Goal: Submit feedback/report problem: Submit feedback/report problem

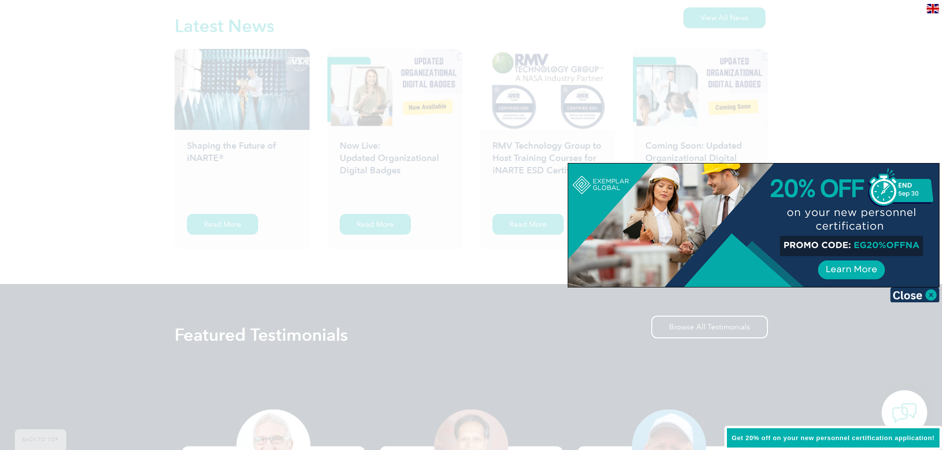
scroll to position [1582, 0]
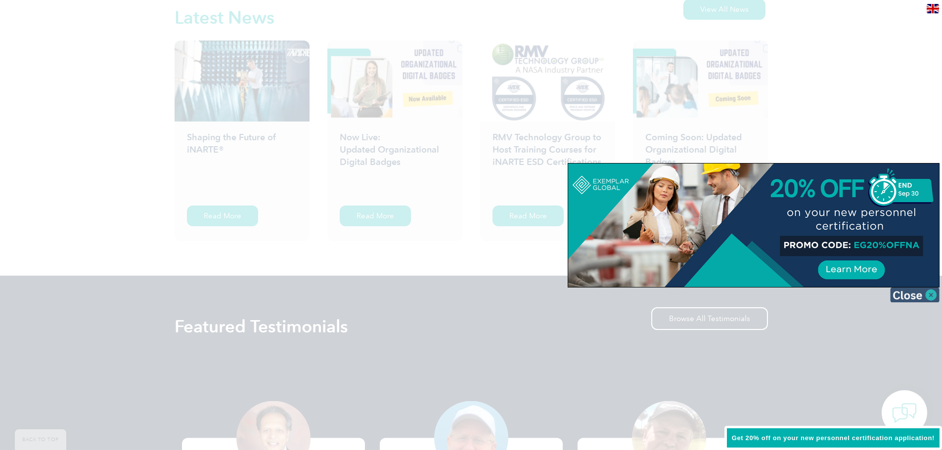
click at [909, 300] on img at bounding box center [914, 295] width 49 height 15
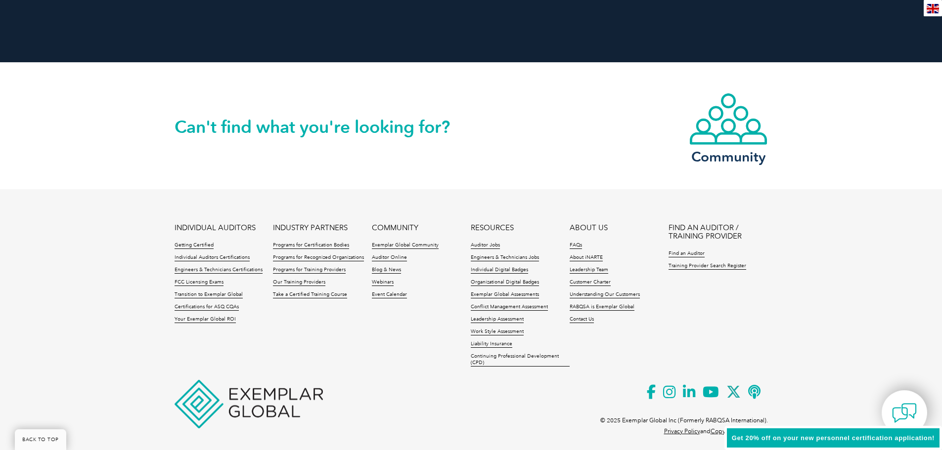
scroll to position [2258, 0]
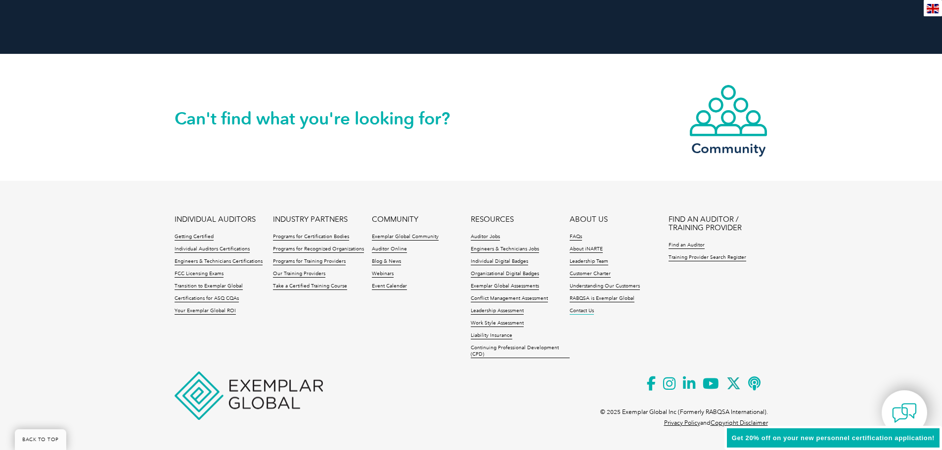
click at [578, 314] on link "Contact Us" at bounding box center [582, 311] width 24 height 7
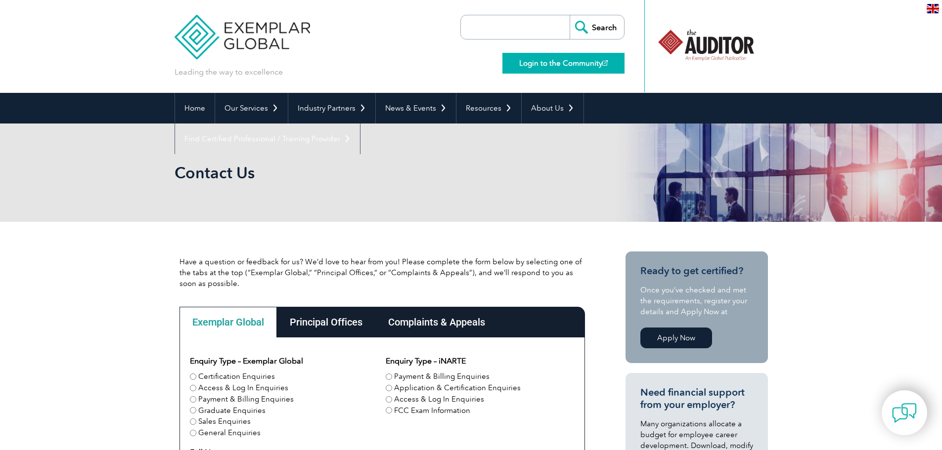
click at [534, 65] on link "Login to the Community" at bounding box center [563, 63] width 122 height 21
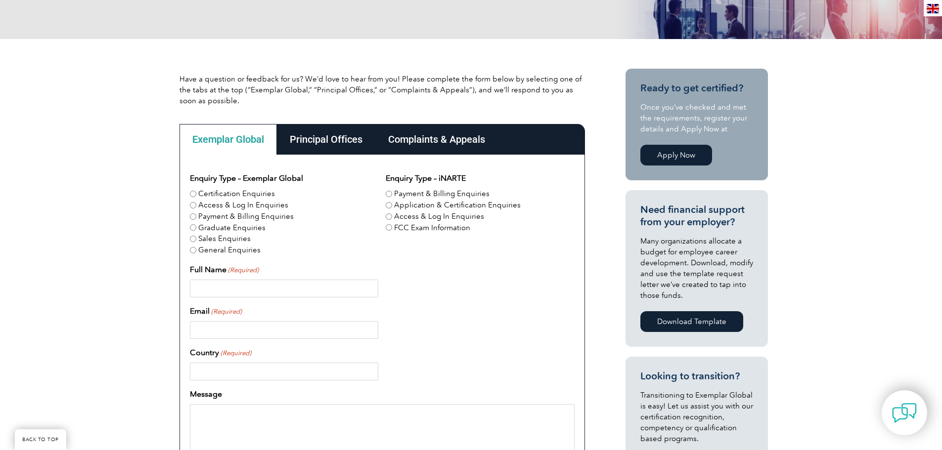
scroll to position [198, 0]
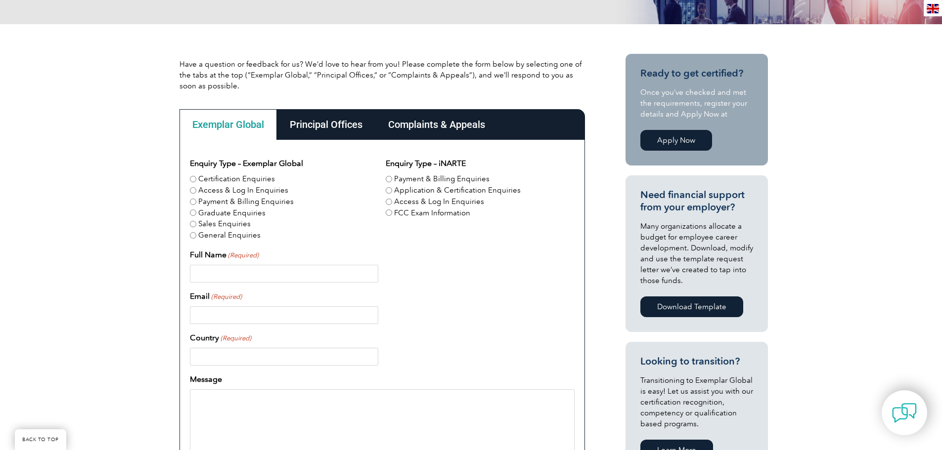
click at [196, 237] on input "General Enquiries" at bounding box center [193, 235] width 6 height 6
radio input "true"
click at [240, 273] on input "Full Name (Required)" at bounding box center [284, 274] width 188 height 18
type input "[PERSON_NAME]"
type input "[EMAIL_ADDRESS][DOMAIN_NAME]"
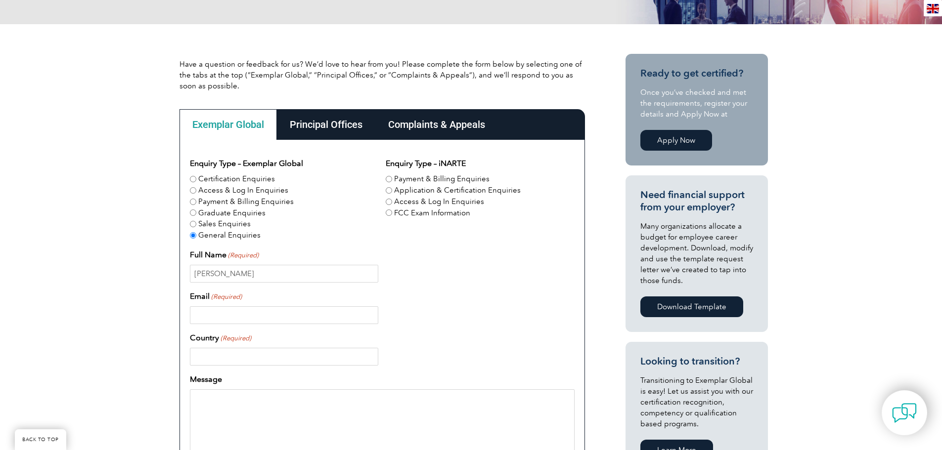
type input "[GEOGRAPHIC_DATA]"
type input "8324579376"
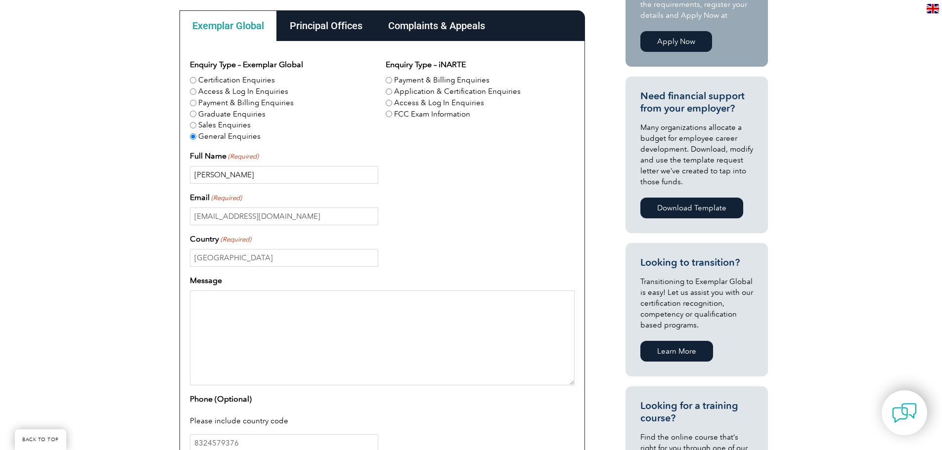
scroll to position [346, 0]
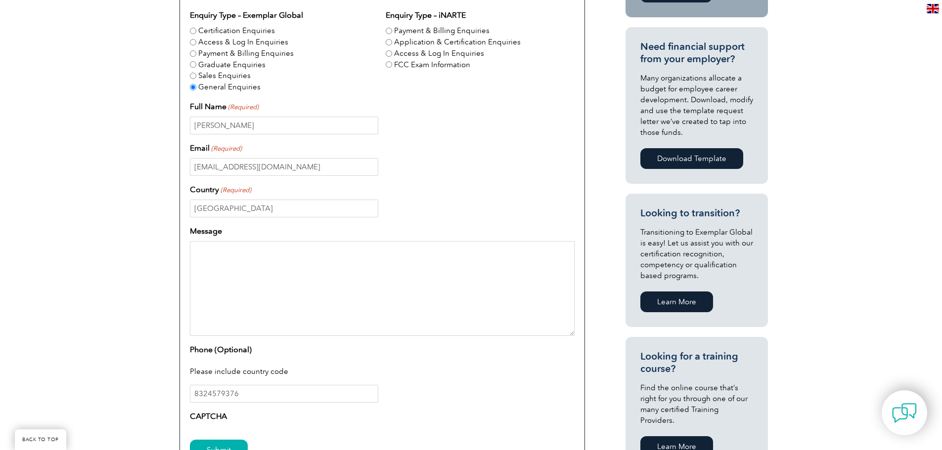
click at [341, 255] on textarea "Message" at bounding box center [382, 288] width 385 height 95
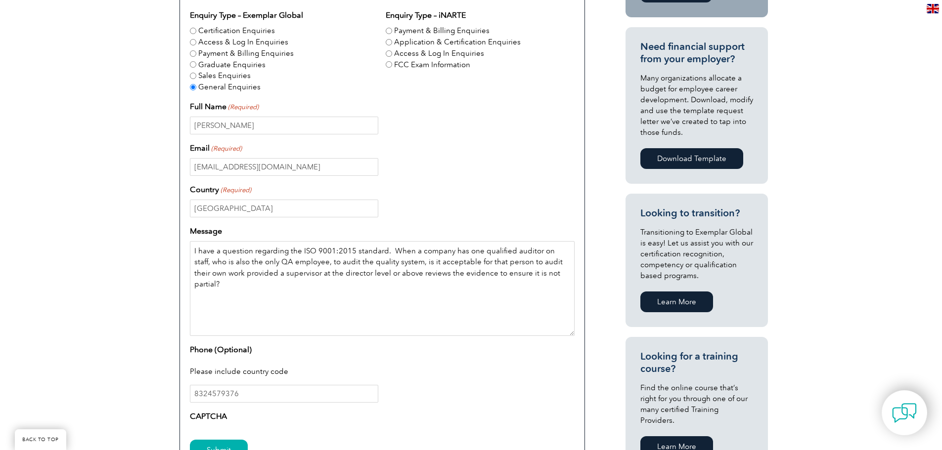
drag, startPoint x: 212, startPoint y: 275, endPoint x: 457, endPoint y: 270, distance: 245.3
click at [457, 270] on textarea "I have a question regarding the ISO 9001:2015 standard. When a company has one …" at bounding box center [382, 288] width 385 height 95
drag, startPoint x: 289, startPoint y: 274, endPoint x: 286, endPoint y: 281, distance: 7.3
click at [289, 274] on textarea "I have a question regarding the ISO 9001:2015 standard. When a company has one …" at bounding box center [382, 288] width 385 height 95
click at [491, 276] on textarea "I have a question regarding the ISO 9001:2015 standard. When a company has one …" at bounding box center [382, 288] width 385 height 95
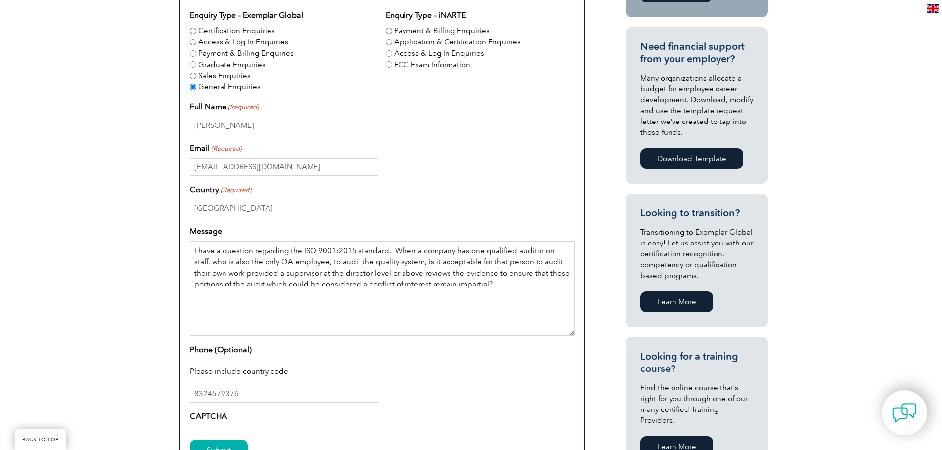
click at [467, 285] on textarea "I have a question regarding the ISO 9001:2015 standard. When a company has one …" at bounding box center [382, 288] width 385 height 95
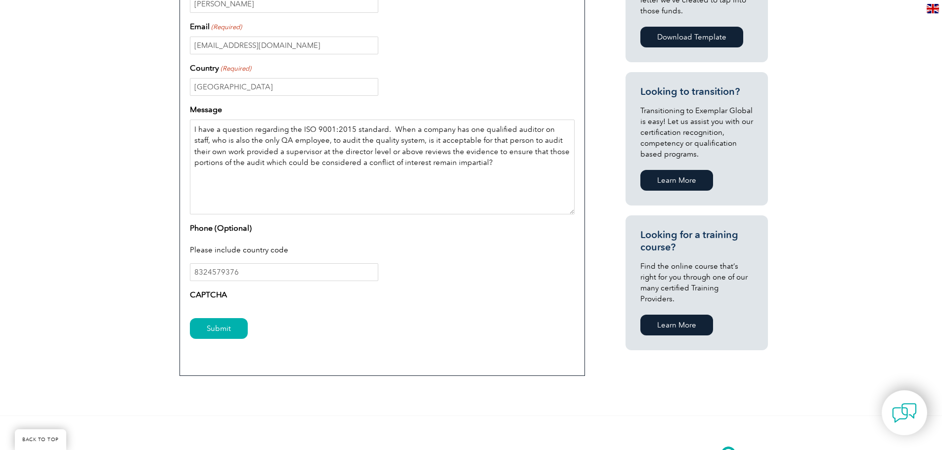
scroll to position [494, 0]
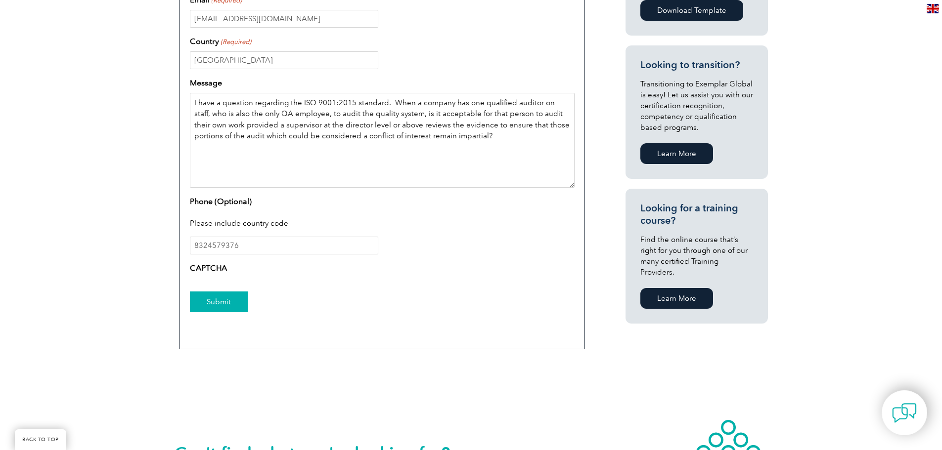
type textarea "I have a question regarding the ISO 9001:2015 standard. When a company has one …"
click at [228, 307] on input "Submit" at bounding box center [219, 302] width 58 height 21
click at [209, 298] on input "Submit" at bounding box center [219, 302] width 58 height 21
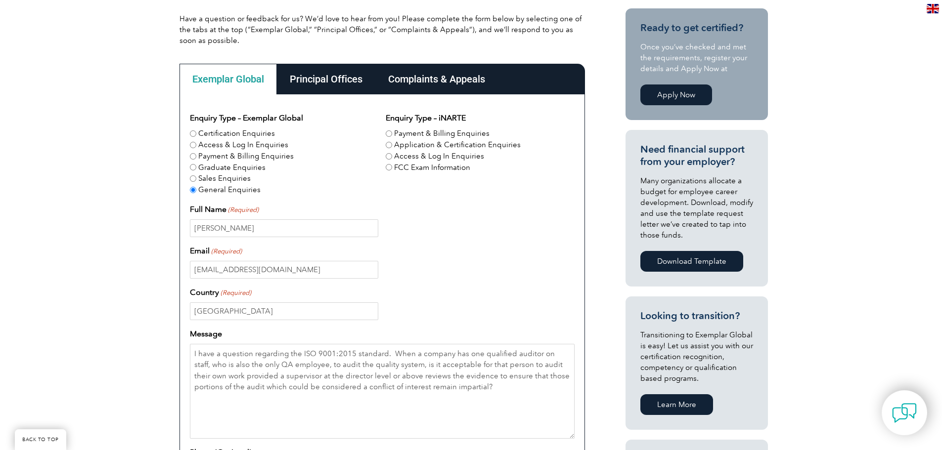
scroll to position [198, 0]
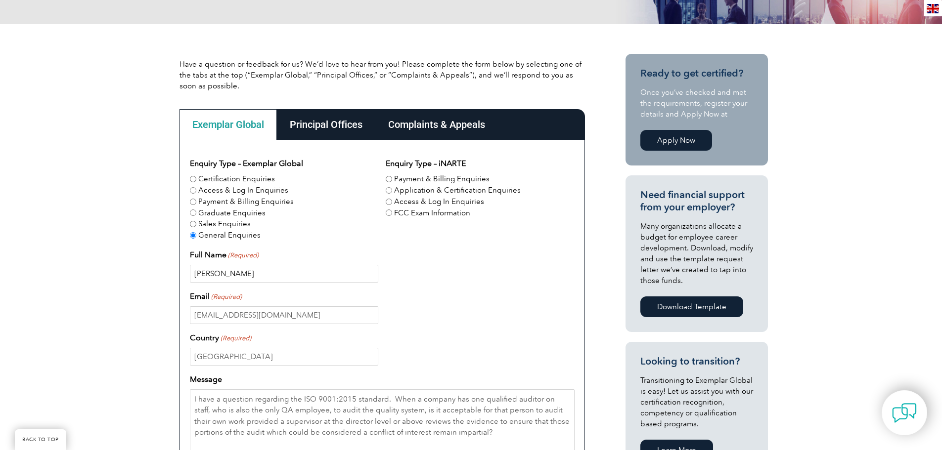
click at [267, 272] on input "[PERSON_NAME]" at bounding box center [284, 274] width 188 height 18
type input "[PERSON_NAME]"
type input "[EMAIL_ADDRESS][DOMAIN_NAME]"
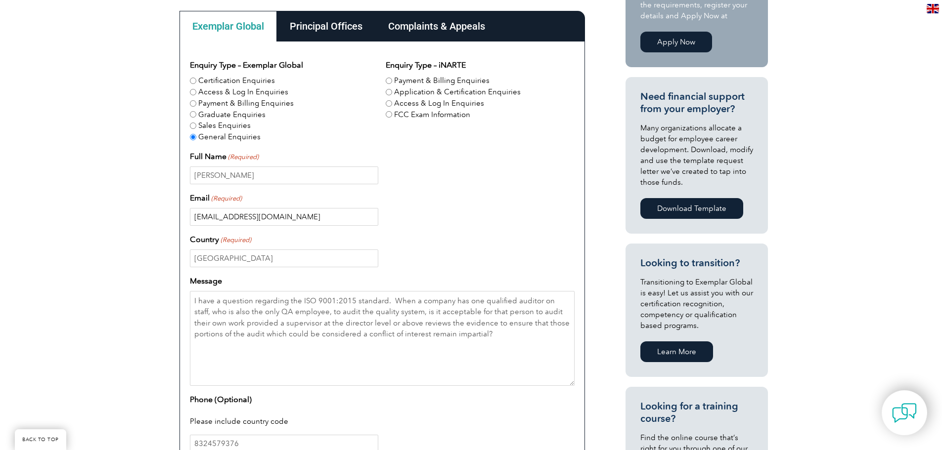
scroll to position [297, 0]
click at [196, 261] on input "[GEOGRAPHIC_DATA]" at bounding box center [284, 258] width 188 height 18
type input "[GEOGRAPHIC_DATA]"
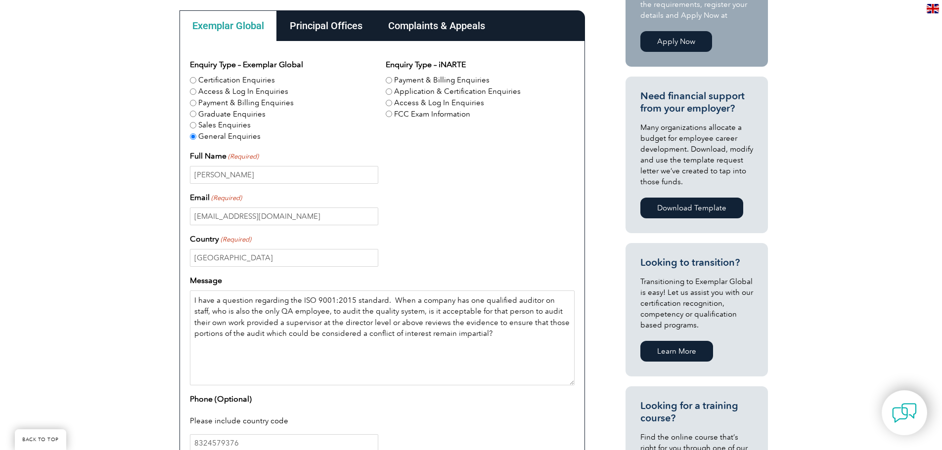
click at [220, 350] on textarea "I have a question regarding the ISO 9001:2015 standard. When a company has one …" at bounding box center [382, 338] width 385 height 95
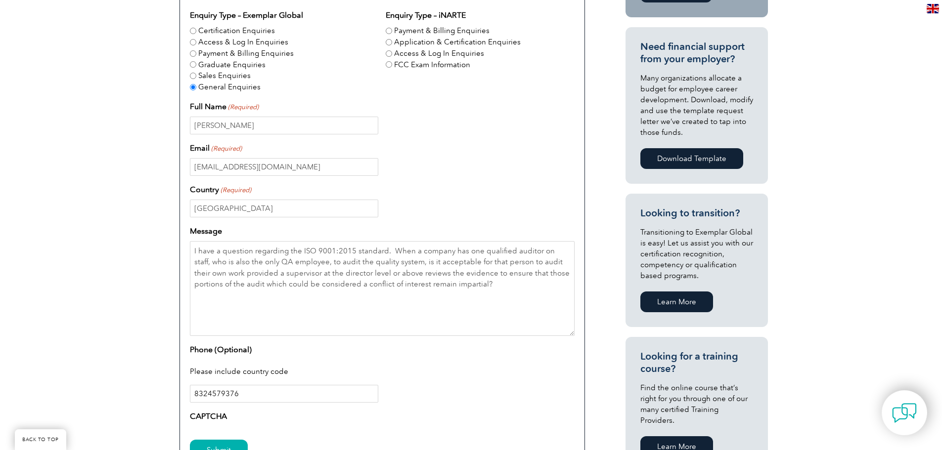
click at [207, 392] on input "8324579376" at bounding box center [284, 394] width 188 height 18
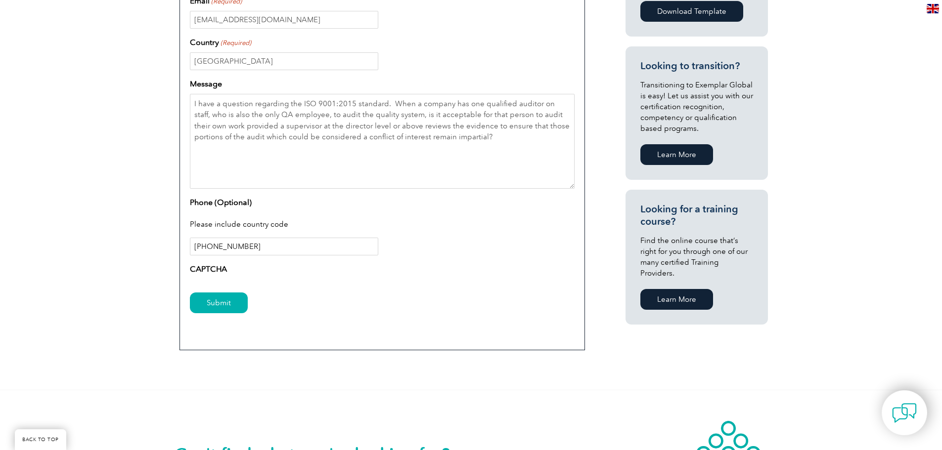
scroll to position [494, 0]
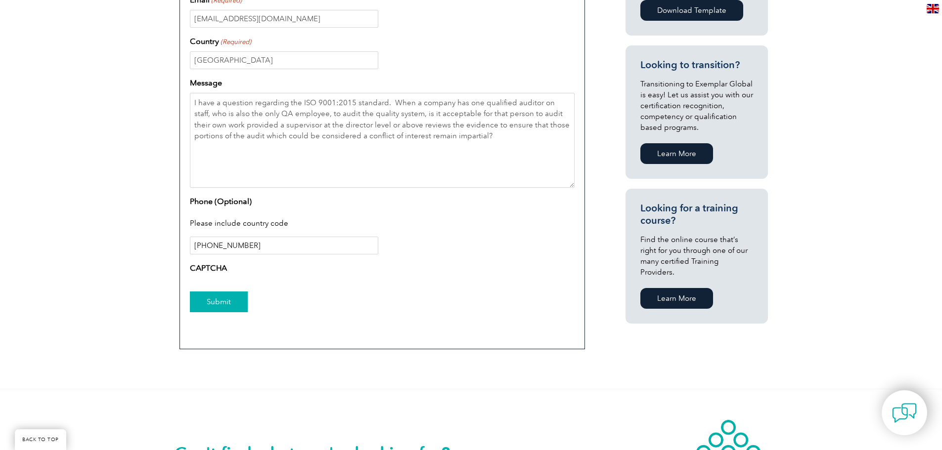
type input "[PHONE_NUMBER]"
click at [218, 304] on input "Submit" at bounding box center [219, 302] width 58 height 21
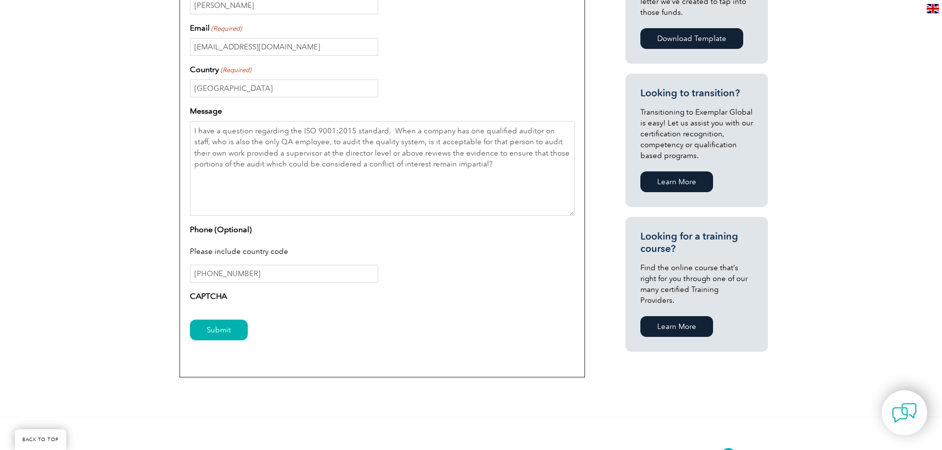
scroll to position [335, 0]
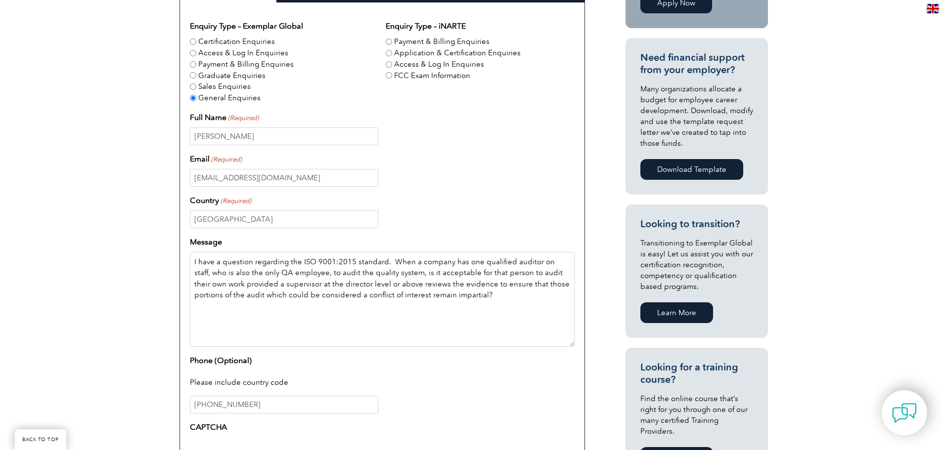
drag, startPoint x: 450, startPoint y: 294, endPoint x: 163, endPoint y: 259, distance: 288.9
click at [163, 259] on div "Have a question or feedback for us? We’d love to hear from you! Please complete…" at bounding box center [471, 217] width 942 height 661
click at [421, 358] on div "Phone (Optional) Please include country code [PHONE_NUMBER]" at bounding box center [382, 384] width 385 height 59
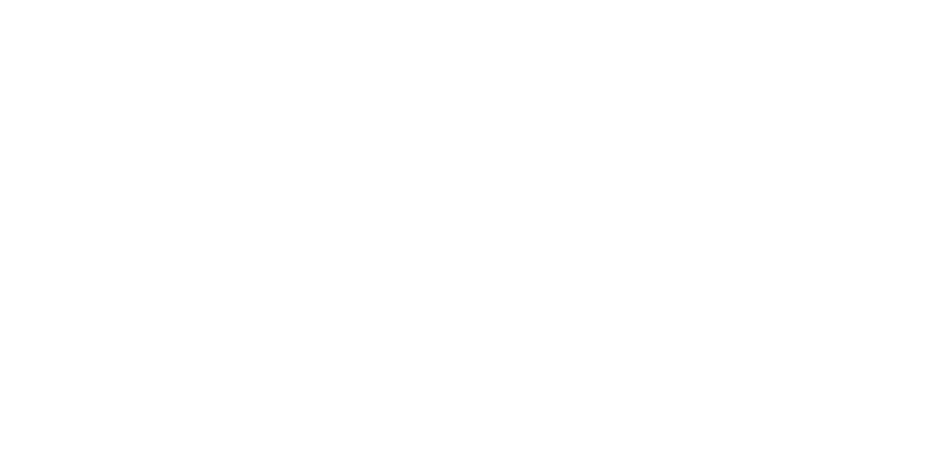
scroll to position [335, 0]
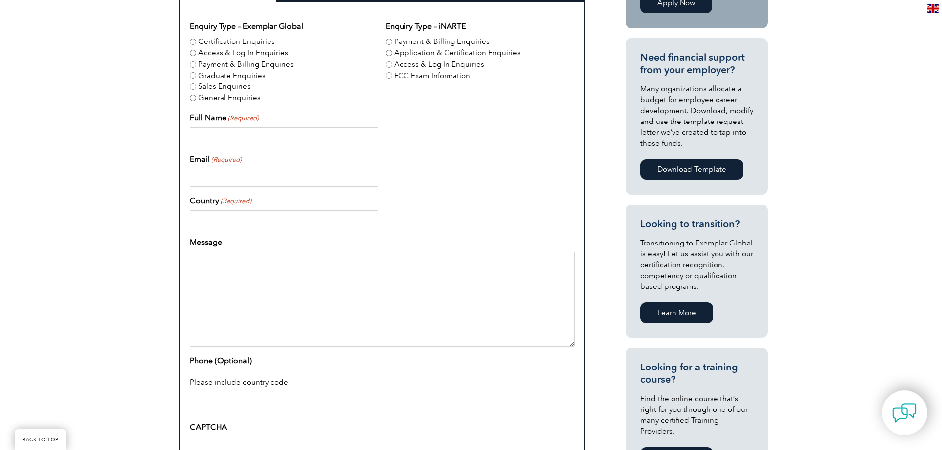
click at [264, 265] on textarea "Message" at bounding box center [382, 299] width 385 height 95
paste textarea "I have a question regarding the ISO 9001:2015 standard. When a company has one …"
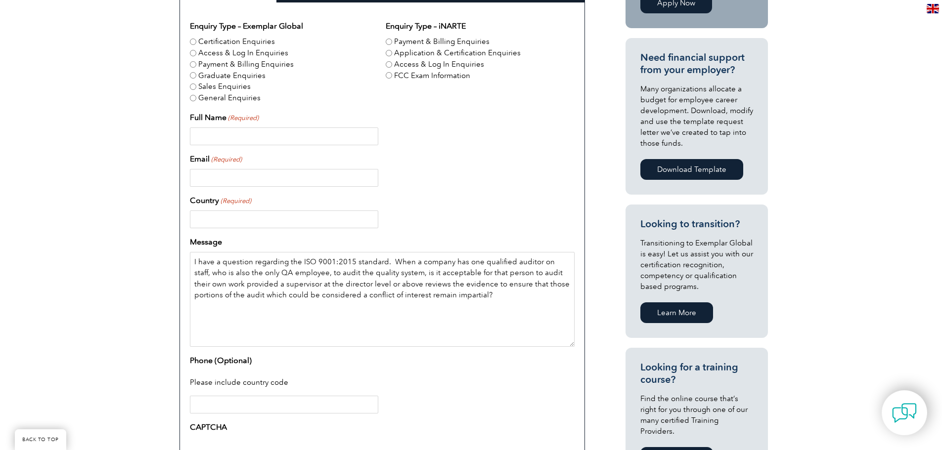
type textarea "I have a question regarding the ISO 9001:2015 standard. When a company has one …"
click at [216, 140] on input "Full Name (Required)" at bounding box center [284, 137] width 188 height 18
type input "[PERSON_NAME]"
type input "[EMAIL_ADDRESS][DOMAIN_NAME]"
type input "[GEOGRAPHIC_DATA]"
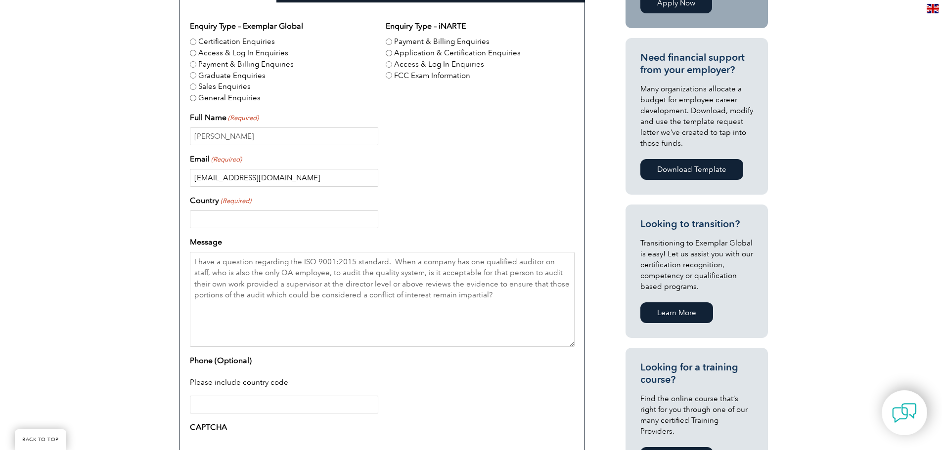
type input "8324579376"
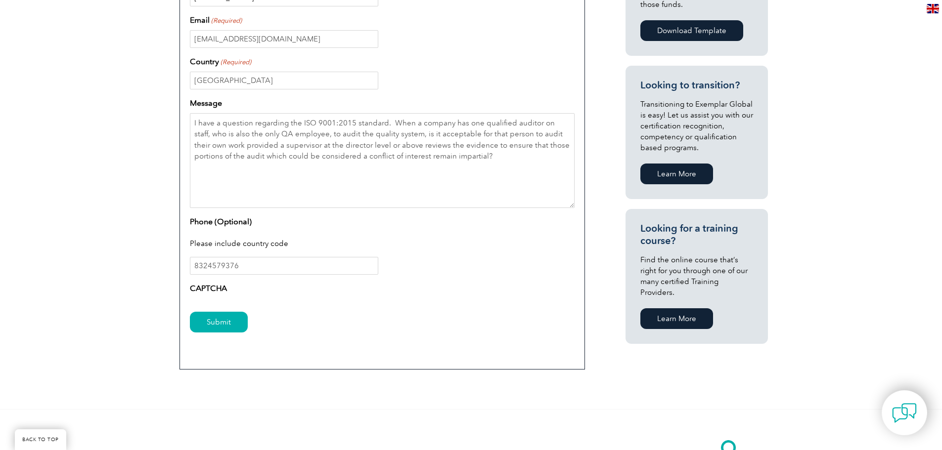
scroll to position [484, 0]
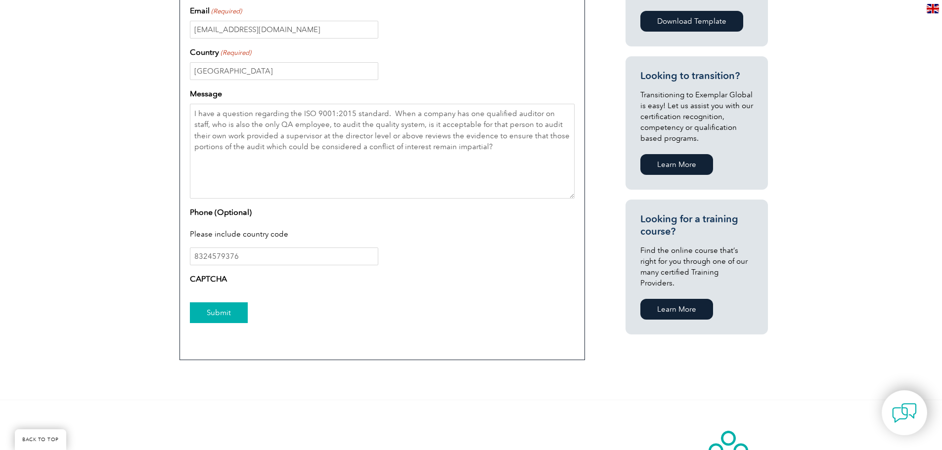
click at [207, 312] on input "Submit" at bounding box center [219, 313] width 58 height 21
click at [206, 314] on input "Submit" at bounding box center [219, 313] width 58 height 21
click at [215, 315] on input "Submit" at bounding box center [219, 313] width 58 height 21
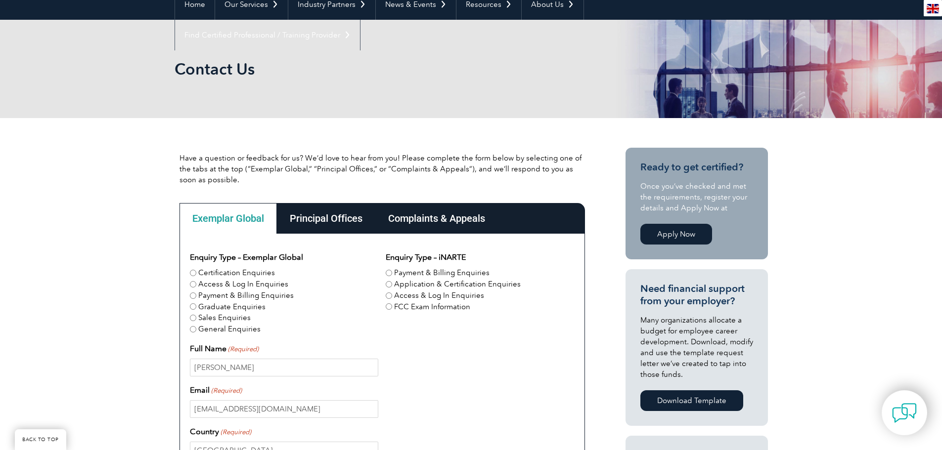
scroll to position [88, 0]
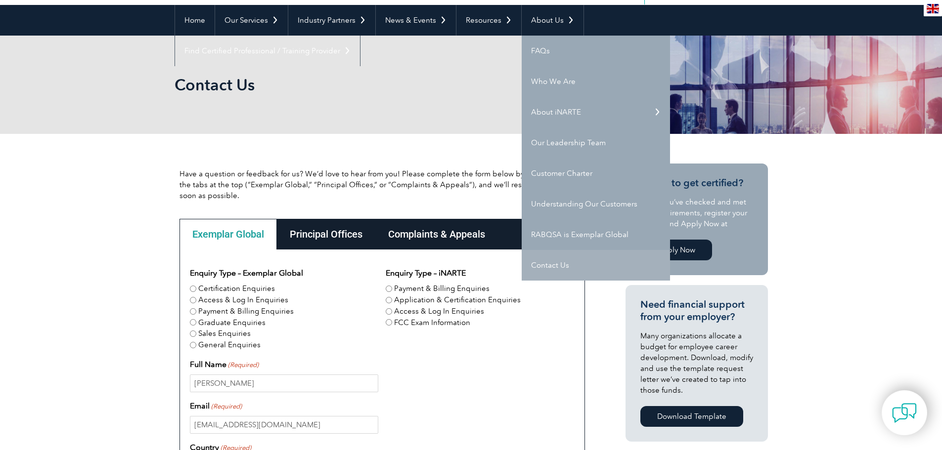
drag, startPoint x: 539, startPoint y: 205, endPoint x: 528, endPoint y: 265, distance: 61.3
click at [528, 265] on link "Contact Us" at bounding box center [596, 265] width 148 height 31
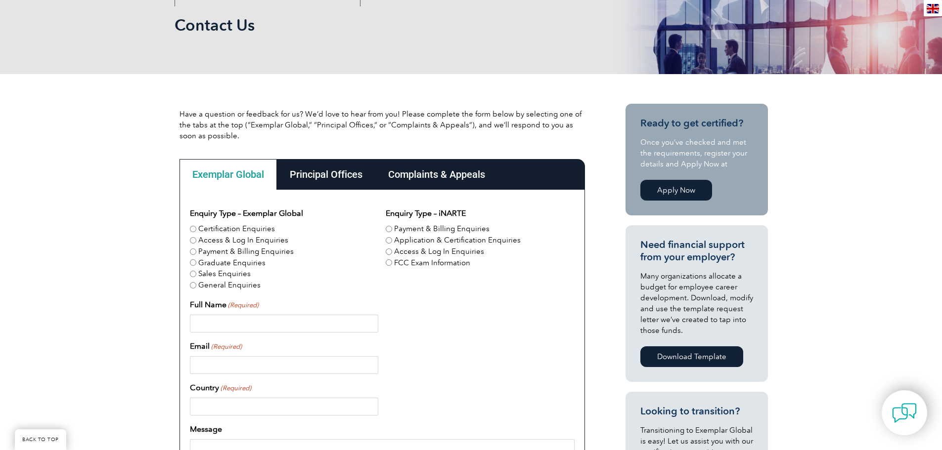
scroll to position [148, 0]
click at [317, 177] on div "Principal Offices" at bounding box center [326, 174] width 98 height 31
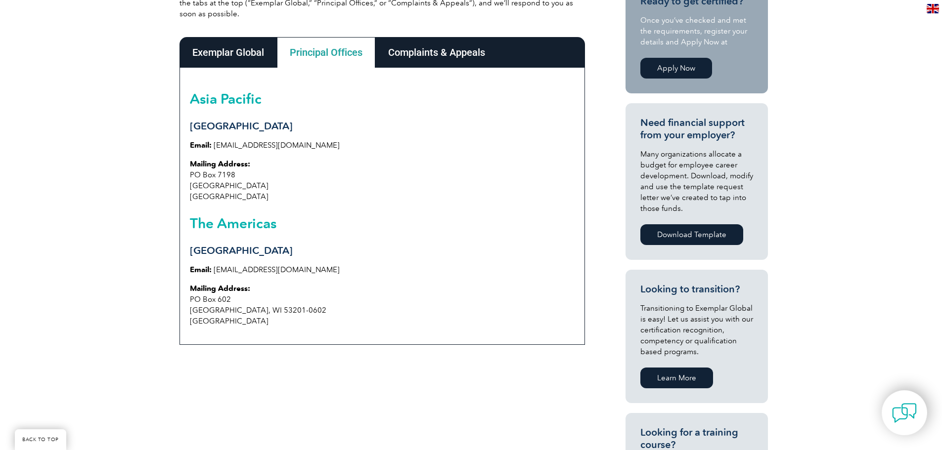
scroll to position [247, 0]
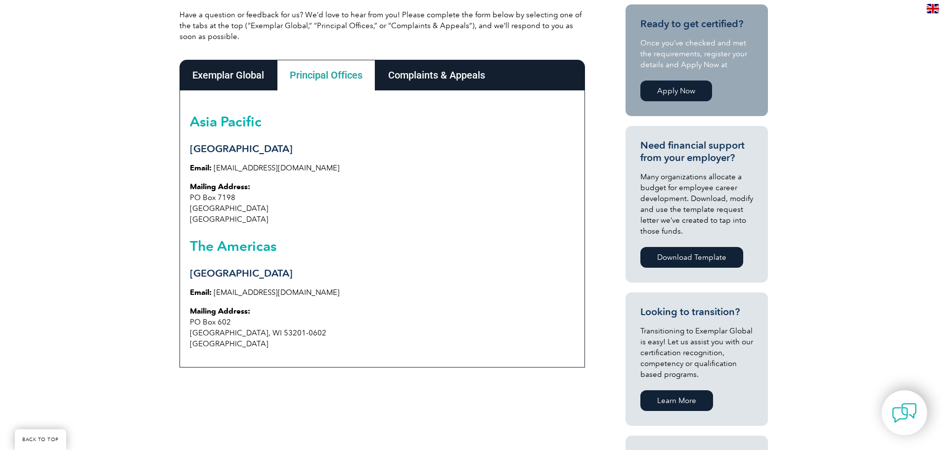
click at [300, 292] on link "[EMAIL_ADDRESS][DOMAIN_NAME]" at bounding box center [277, 292] width 126 height 9
click at [262, 294] on link "[EMAIL_ADDRESS][DOMAIN_NAME]" at bounding box center [277, 292] width 126 height 9
